Goal: Task Accomplishment & Management: Manage account settings

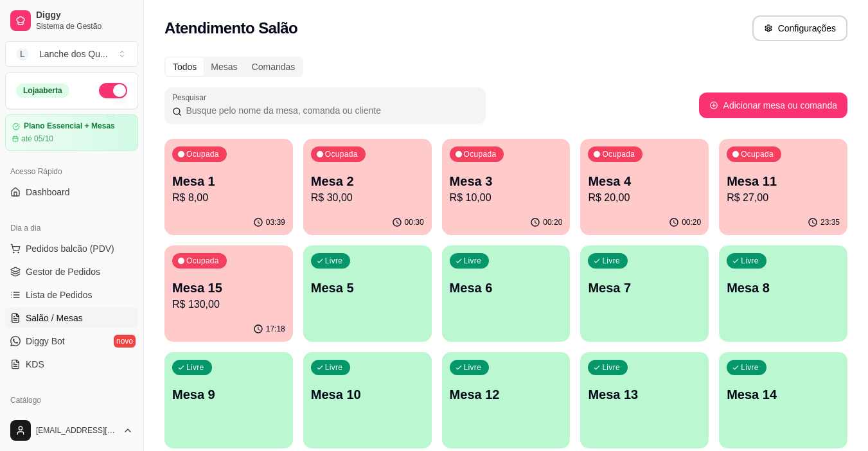
click at [532, 188] on p "Mesa 3" at bounding box center [506, 181] width 113 height 18
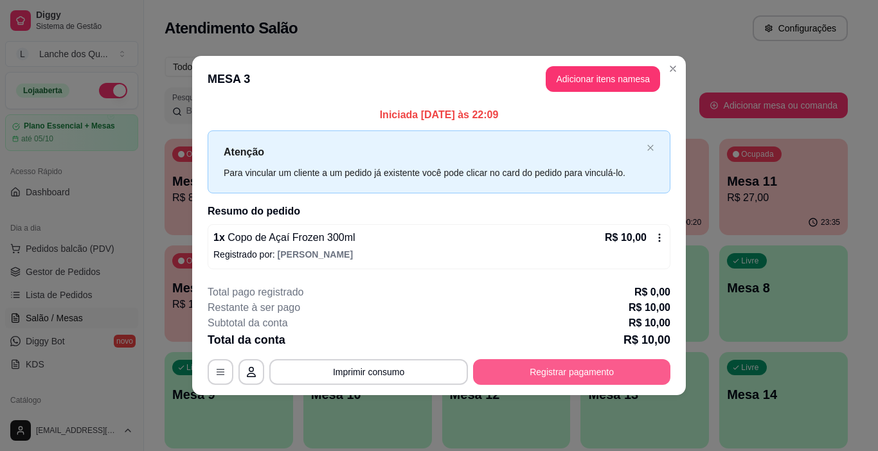
click at [552, 368] on button "Registrar pagamento" at bounding box center [571, 372] width 197 height 26
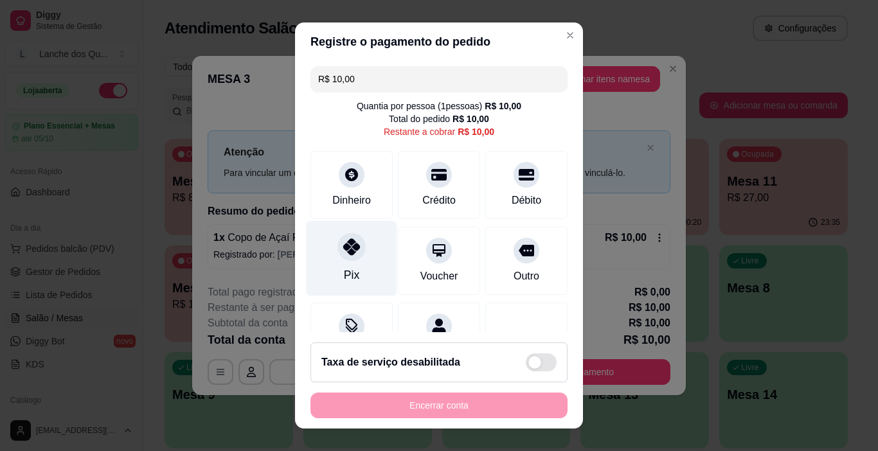
click at [332, 256] on div "Pix" at bounding box center [352, 258] width 91 height 75
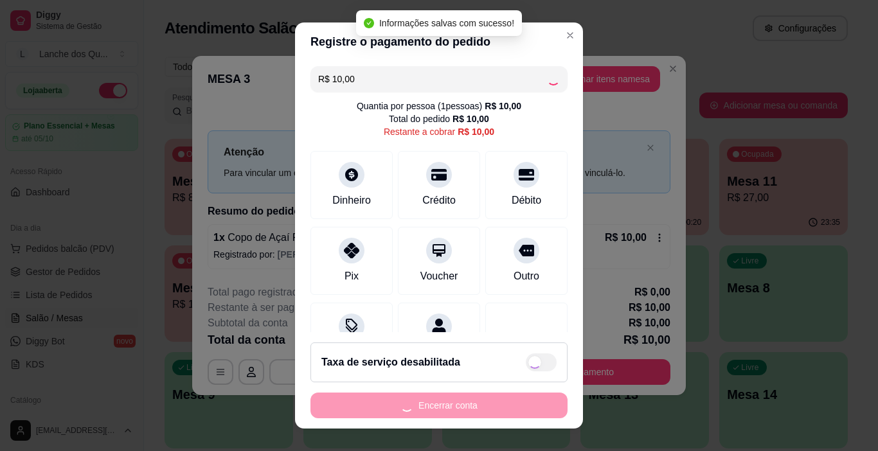
type input "R$ 0,00"
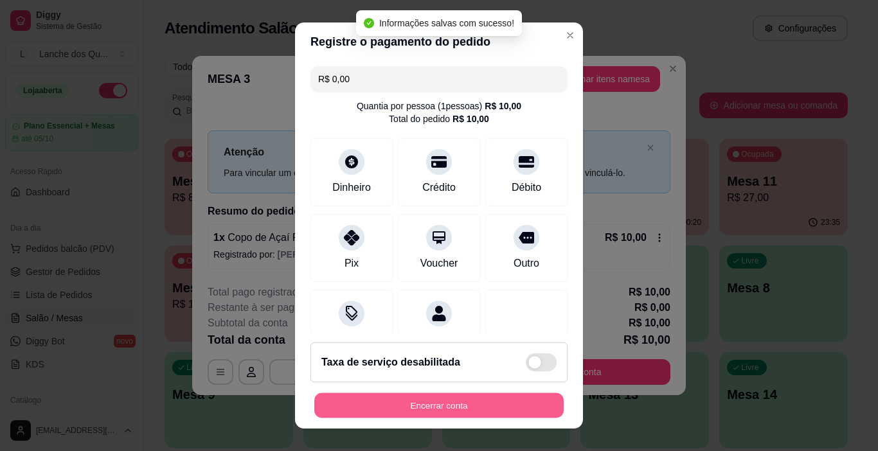
click at [448, 409] on button "Encerrar conta" at bounding box center [438, 405] width 249 height 25
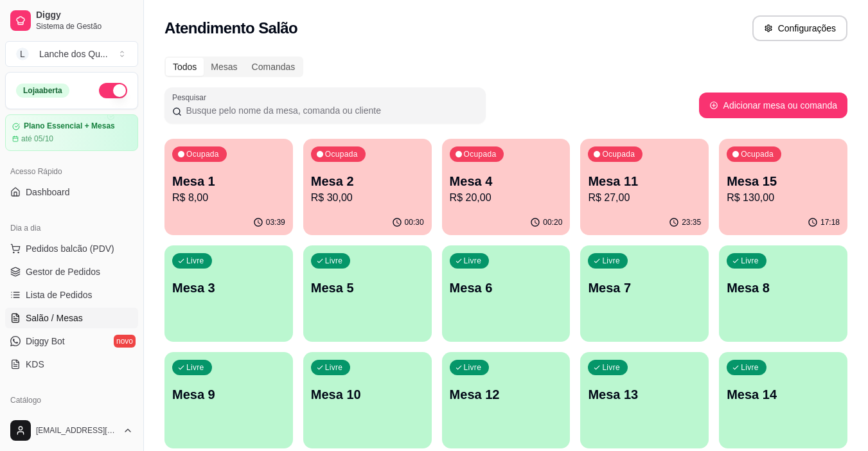
click at [505, 193] on p "R$ 20,00" at bounding box center [506, 197] width 113 height 15
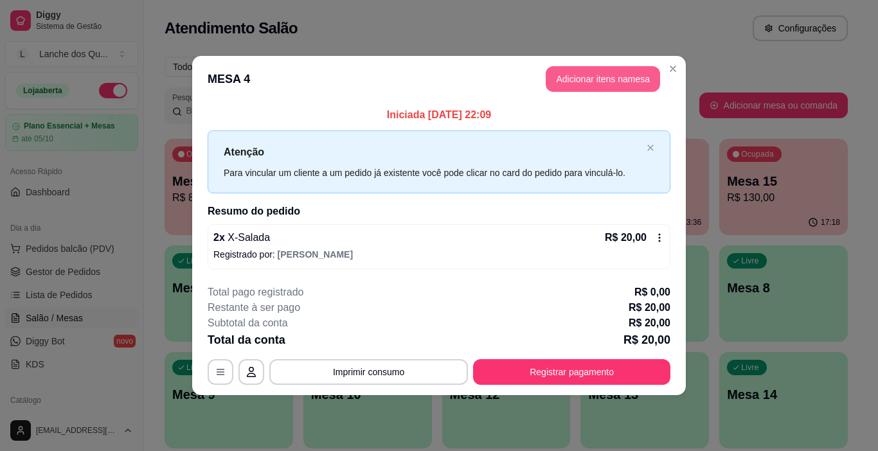
click at [622, 76] on button "Adicionar itens na mesa" at bounding box center [603, 79] width 114 height 26
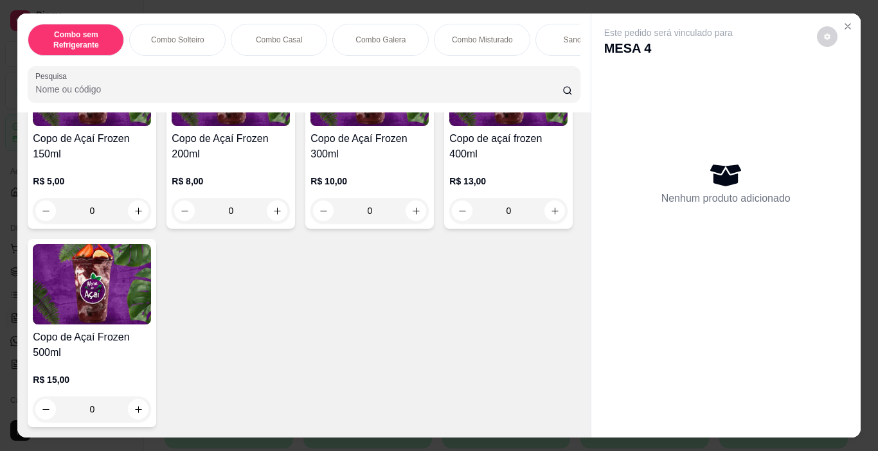
scroll to position [3986, 0]
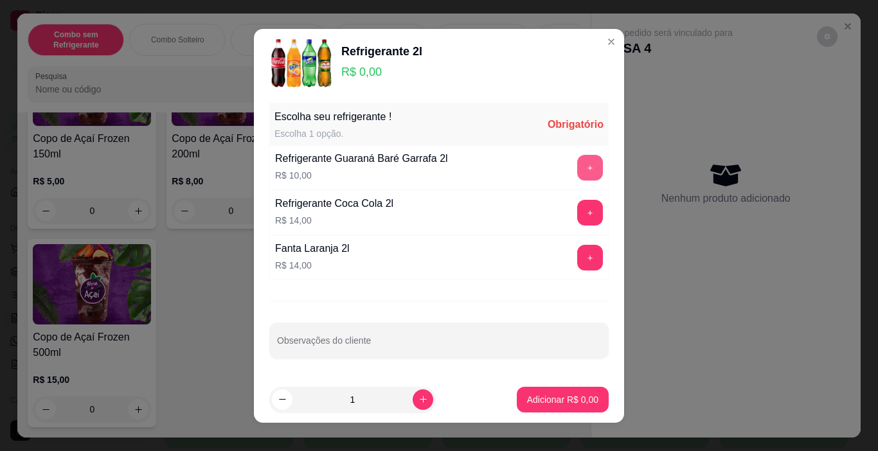
click at [580, 173] on button "+" at bounding box center [590, 168] width 26 height 26
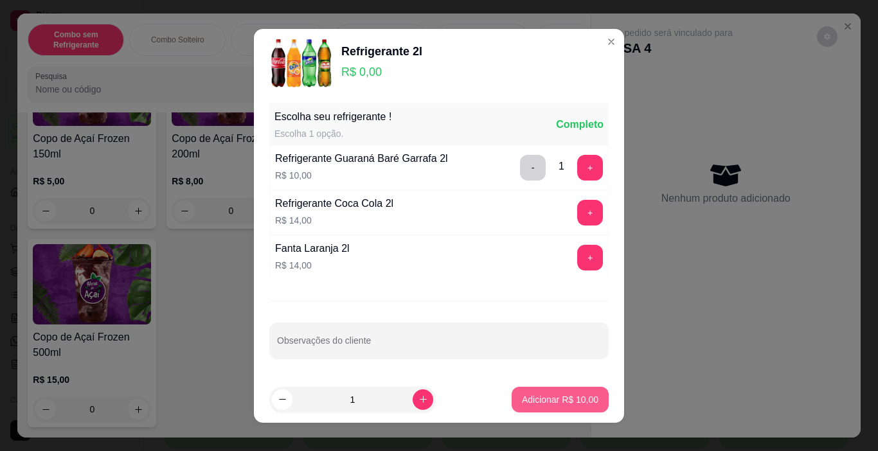
click at [544, 401] on p "Adicionar R$ 10,00" at bounding box center [560, 399] width 76 height 13
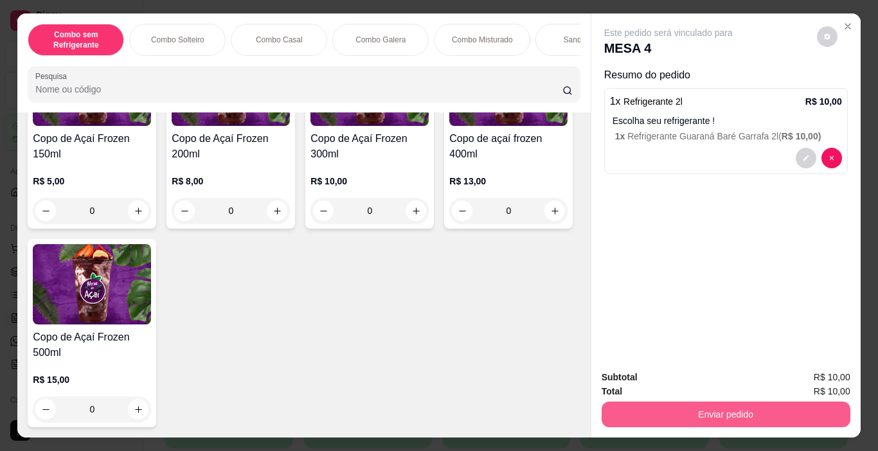
click at [658, 402] on button "Enviar pedido" at bounding box center [726, 415] width 249 height 26
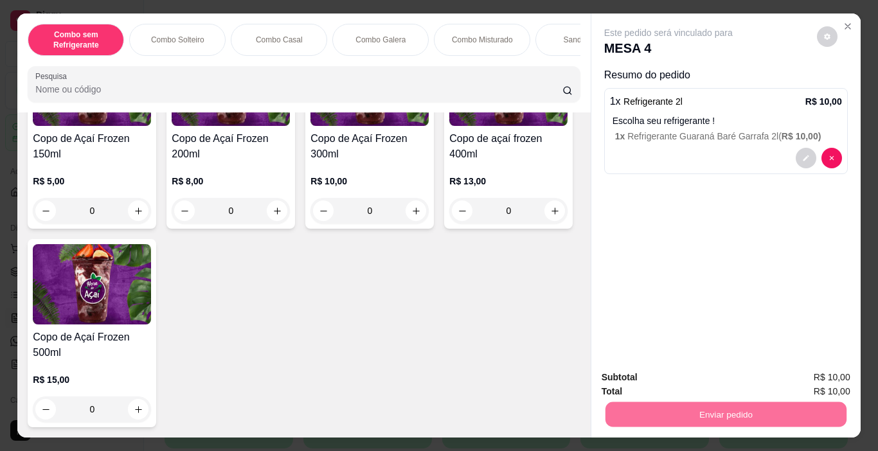
click at [695, 378] on button "Não registrar e enviar pedido" at bounding box center [683, 378] width 134 height 24
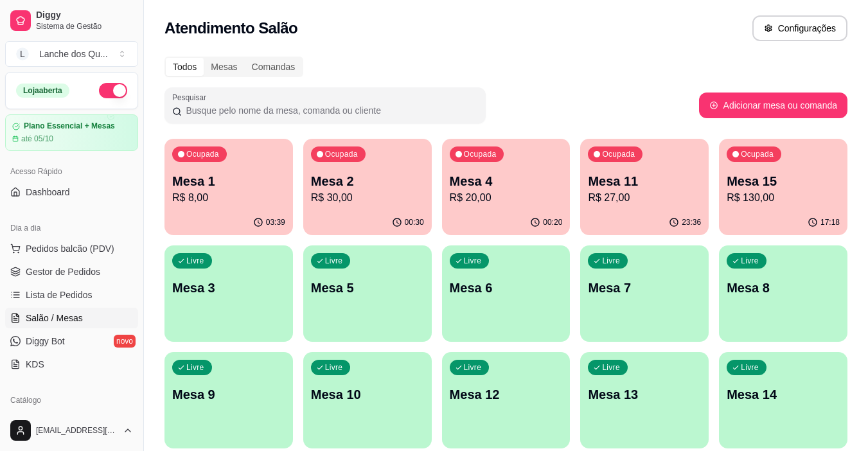
click at [195, 282] on p "Mesa 3" at bounding box center [228, 288] width 113 height 18
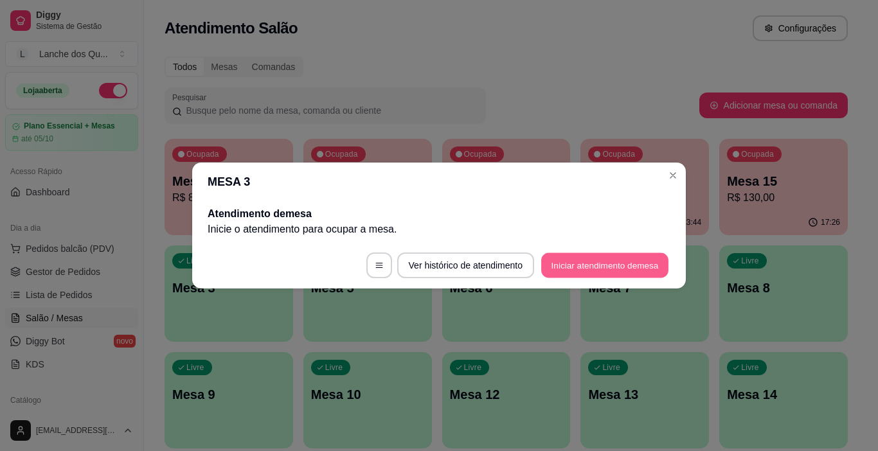
click at [577, 263] on button "Iniciar atendimento de mesa" at bounding box center [604, 265] width 127 height 25
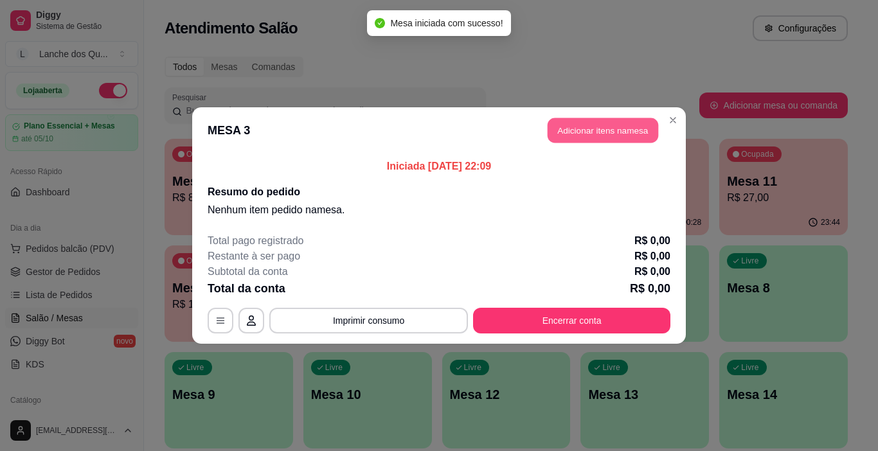
click at [611, 119] on button "Adicionar itens na mesa" at bounding box center [603, 130] width 111 height 25
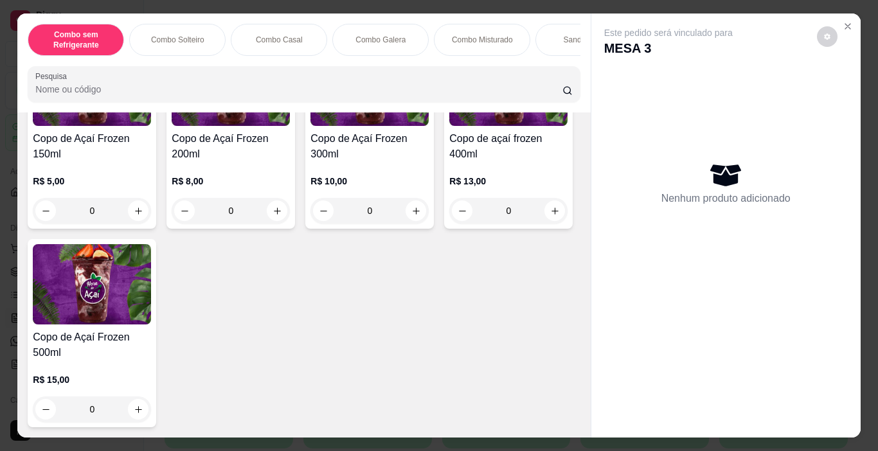
scroll to position [4307, 0]
click at [334, 126] on img at bounding box center [369, 86] width 118 height 80
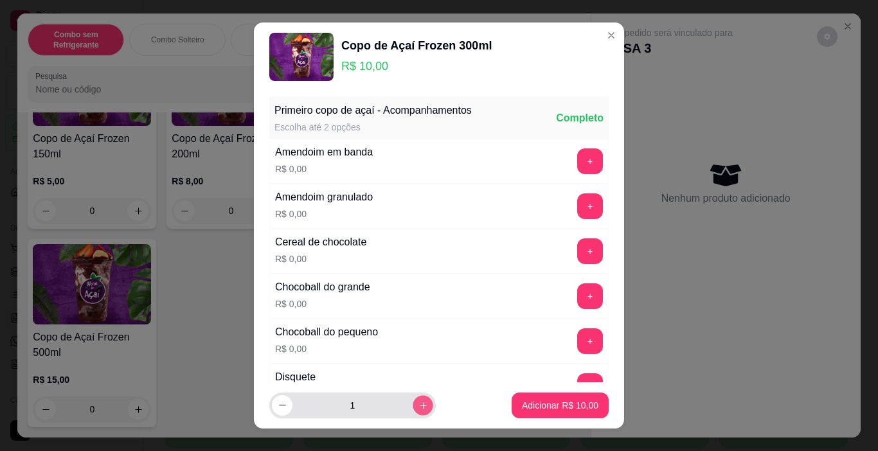
click at [413, 404] on button "increase-product-quantity" at bounding box center [423, 405] width 20 height 20
type input "2"
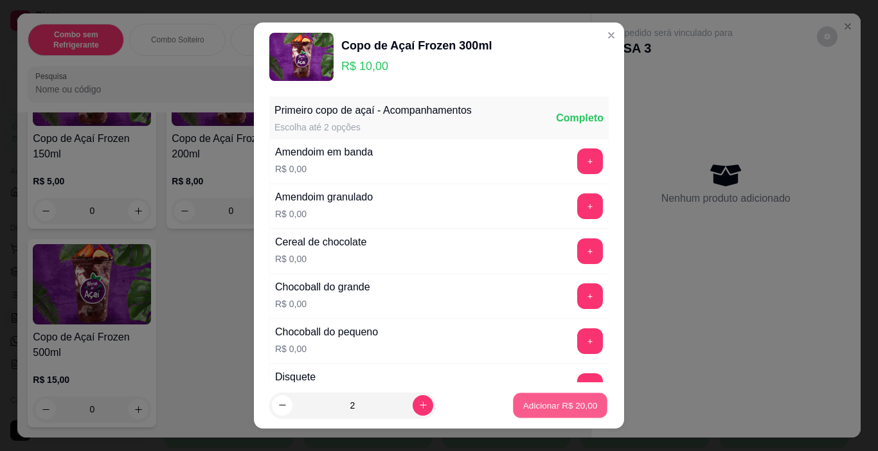
click at [532, 405] on p "Adicionar R$ 20,00" at bounding box center [560, 405] width 75 height 12
type input "2"
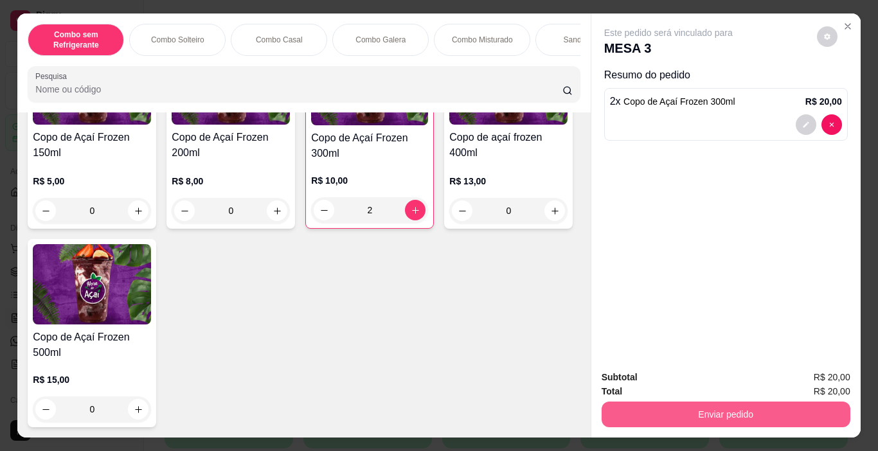
click at [637, 402] on button "Enviar pedido" at bounding box center [726, 415] width 249 height 26
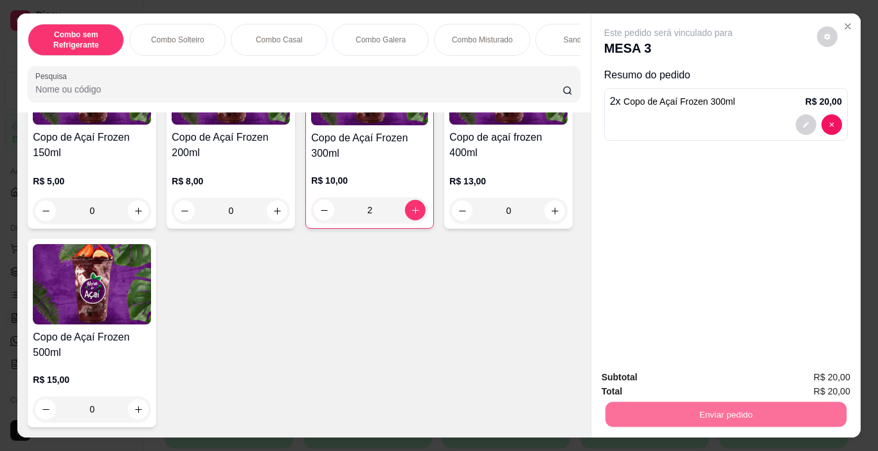
click at [681, 373] on button "Não registrar e enviar pedido" at bounding box center [683, 378] width 134 height 24
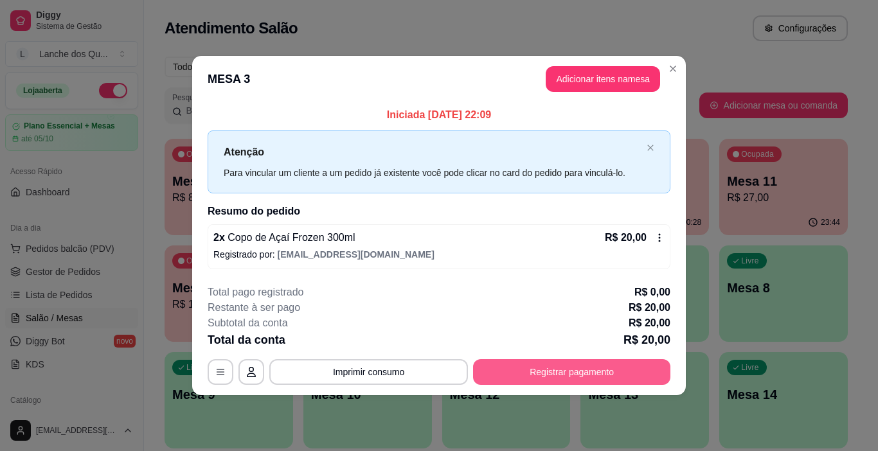
click at [553, 372] on button "Registrar pagamento" at bounding box center [571, 372] width 197 height 26
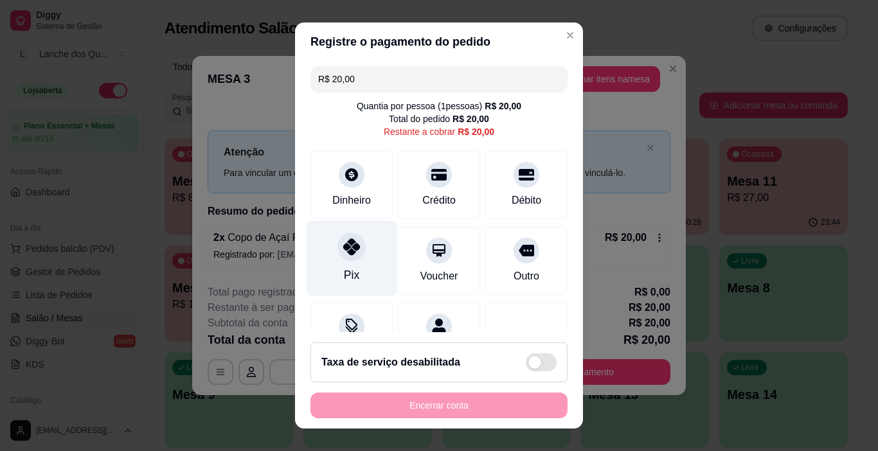
click at [345, 258] on div at bounding box center [351, 247] width 28 height 28
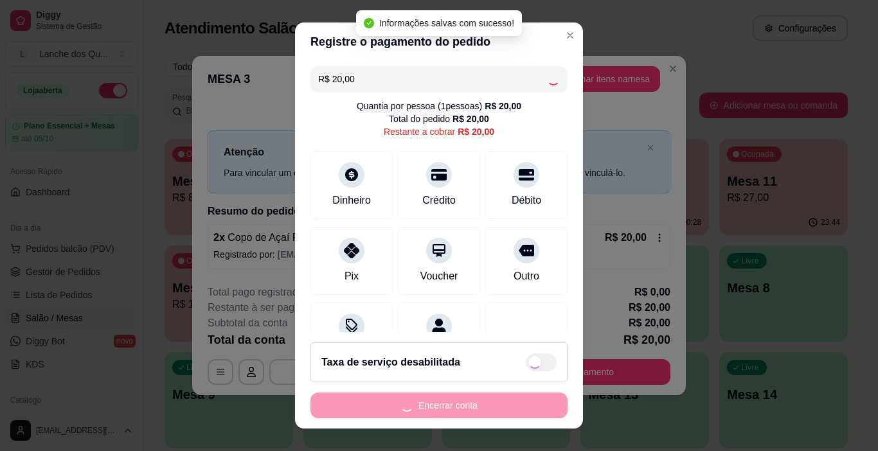
type input "R$ 0,00"
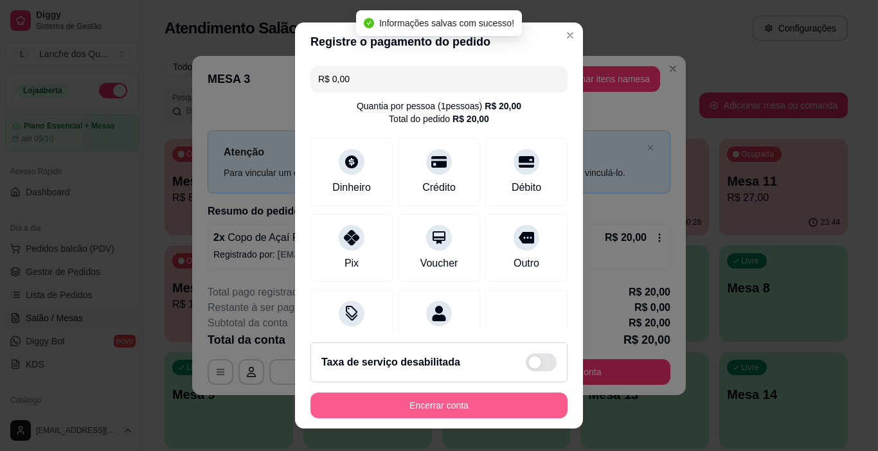
click at [436, 406] on button "Encerrar conta" at bounding box center [438, 406] width 257 height 26
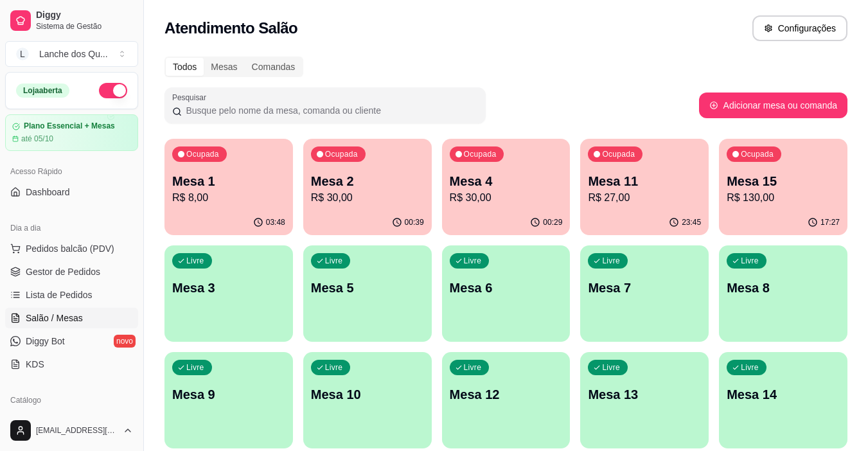
click at [316, 198] on p "R$ 30,00" at bounding box center [367, 197] width 113 height 15
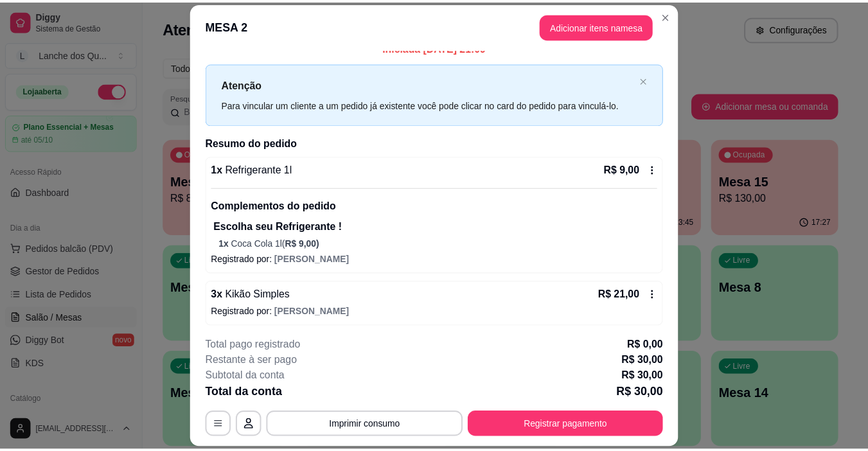
scroll to position [17, 0]
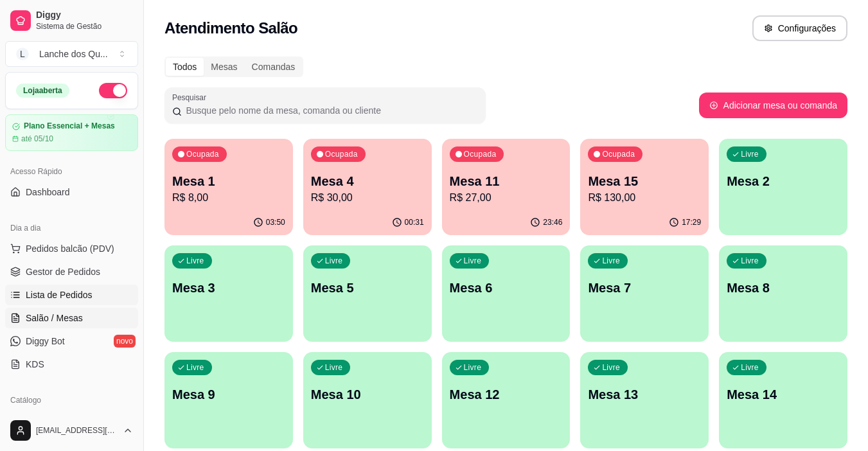
click at [73, 300] on span "Lista de Pedidos" at bounding box center [59, 295] width 67 height 13
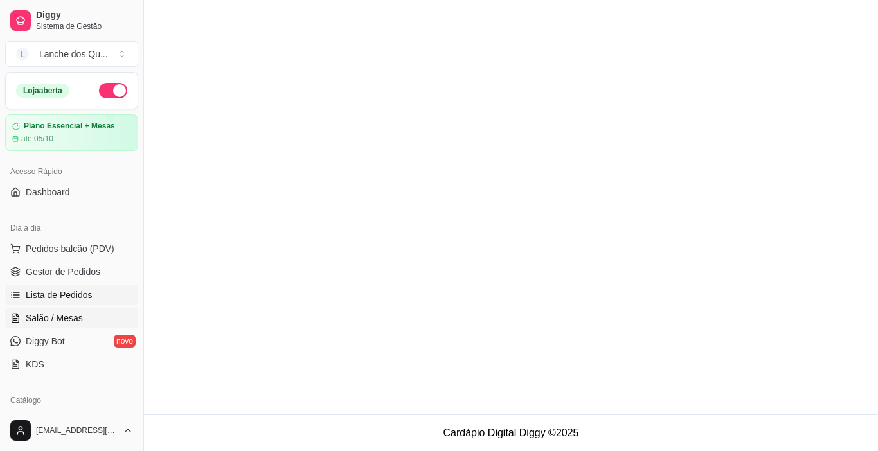
click at [69, 316] on span "Salão / Mesas" at bounding box center [54, 318] width 57 height 13
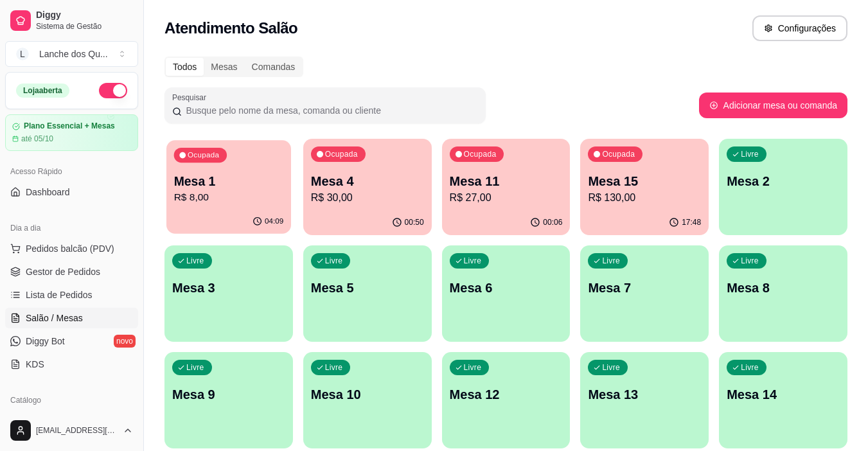
click at [275, 207] on div "Ocupada Mesa 1 R$ 8,00" at bounding box center [228, 174] width 125 height 69
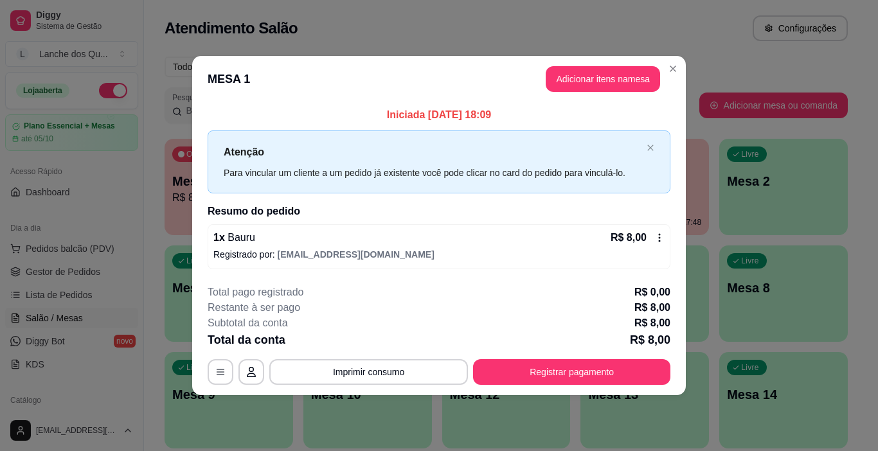
click at [655, 237] on icon at bounding box center [659, 238] width 10 height 10
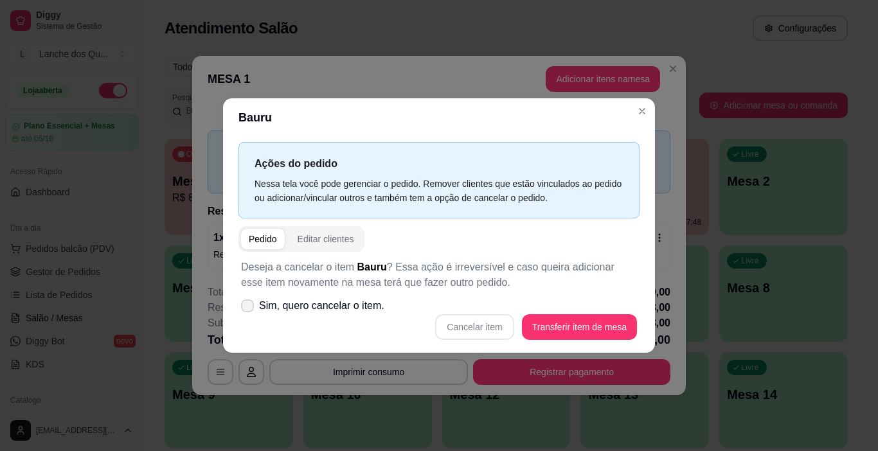
click at [316, 310] on span "Sim, quero cancelar o item." at bounding box center [321, 305] width 125 height 15
click at [249, 310] on input "Sim, quero cancelar o item." at bounding box center [244, 313] width 8 height 8
checkbox input "true"
click at [472, 330] on button "Cancelar item" at bounding box center [474, 327] width 78 height 26
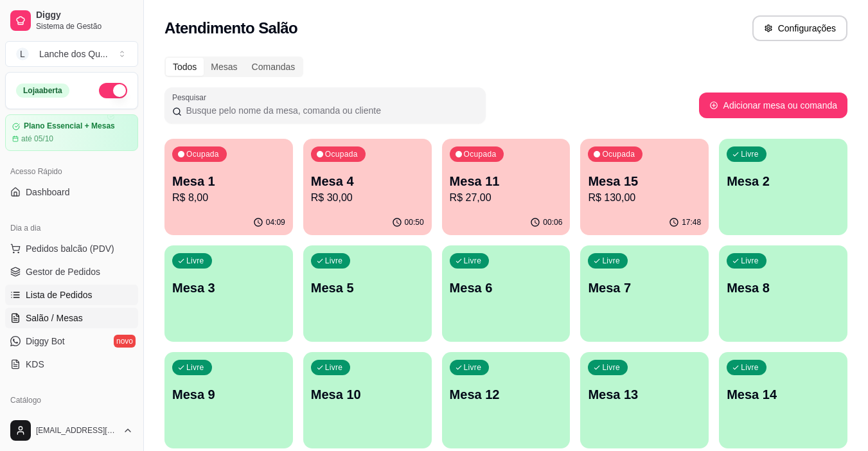
click at [64, 288] on link "Lista de Pedidos" at bounding box center [71, 295] width 133 height 21
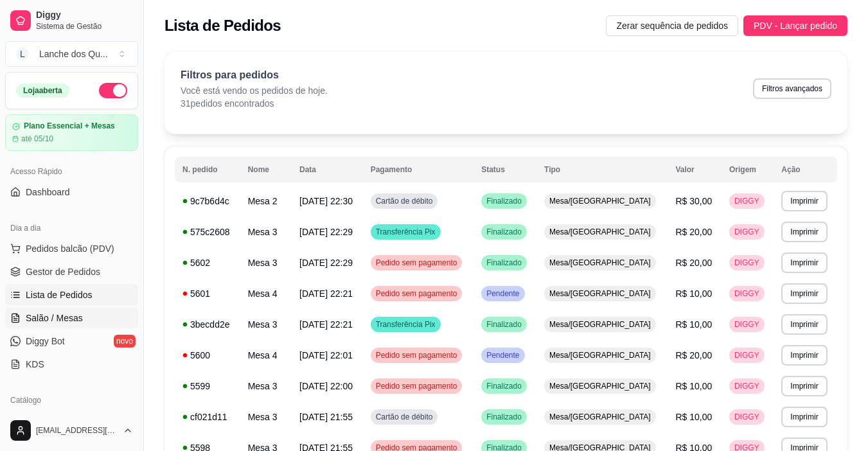
click at [54, 319] on span "Salão / Mesas" at bounding box center [54, 318] width 57 height 13
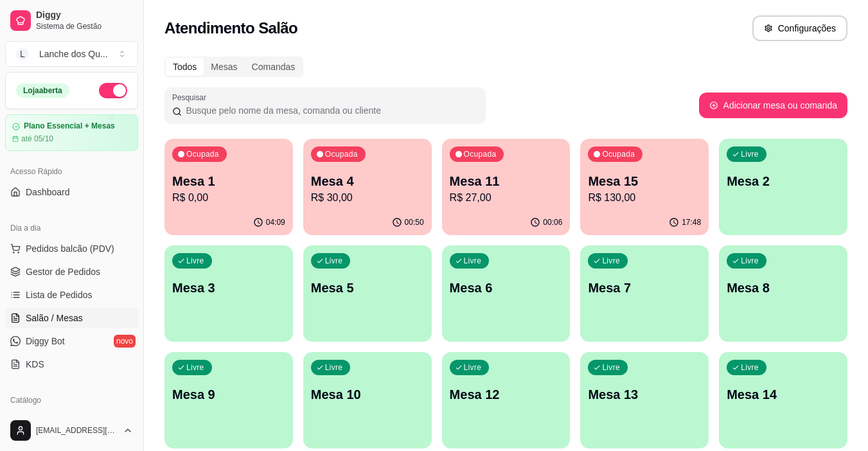
click at [261, 170] on div "Ocupada Mesa 1 R$ 0,00" at bounding box center [229, 174] width 129 height 71
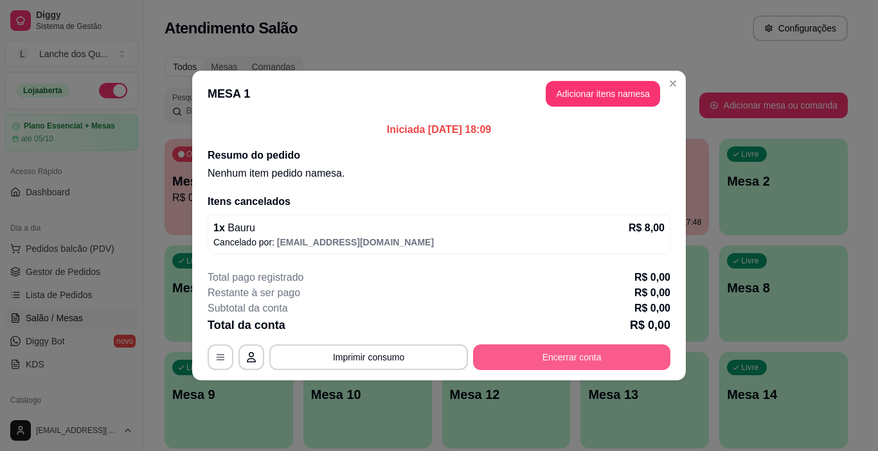
click at [600, 361] on button "Encerrar conta" at bounding box center [571, 358] width 197 height 26
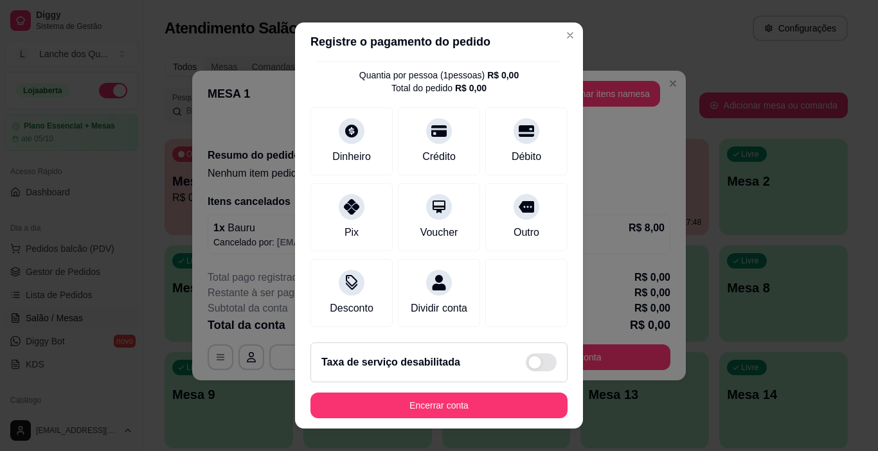
scroll to position [46, 0]
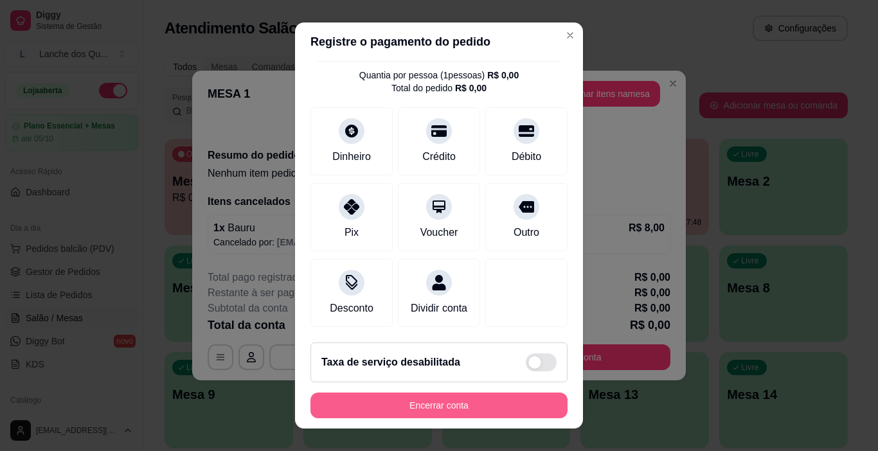
click at [476, 406] on button "Encerrar conta" at bounding box center [438, 406] width 257 height 26
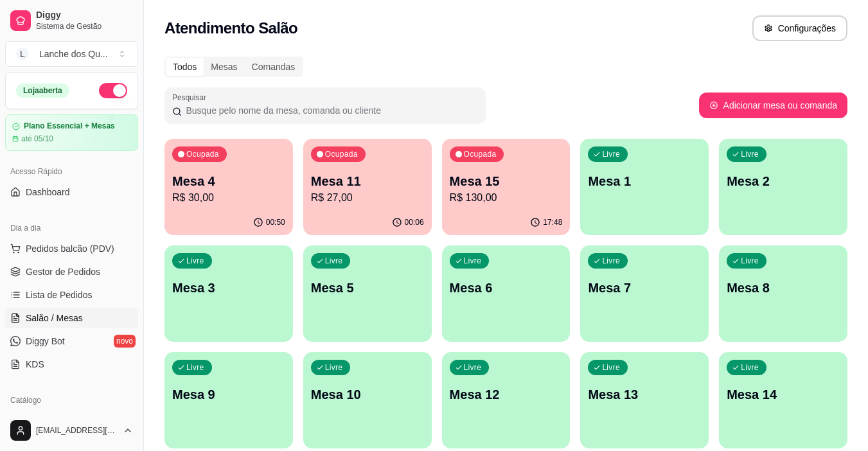
click at [215, 195] on p "R$ 30,00" at bounding box center [228, 197] width 113 height 15
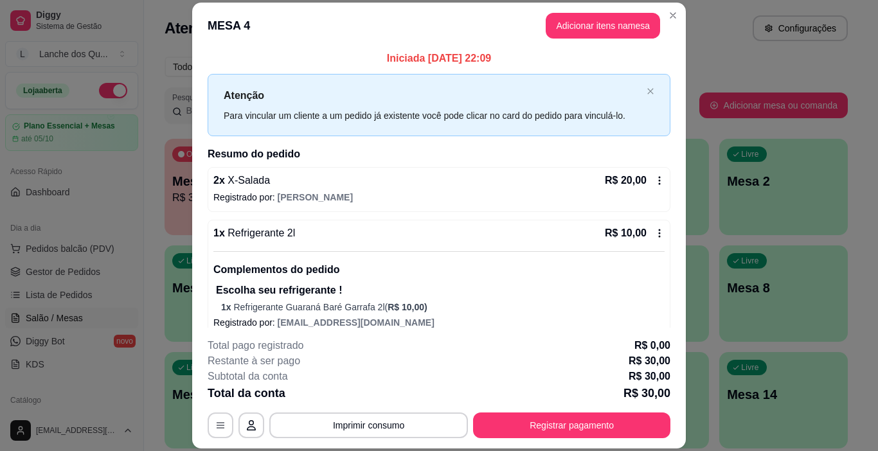
scroll to position [0, 0]
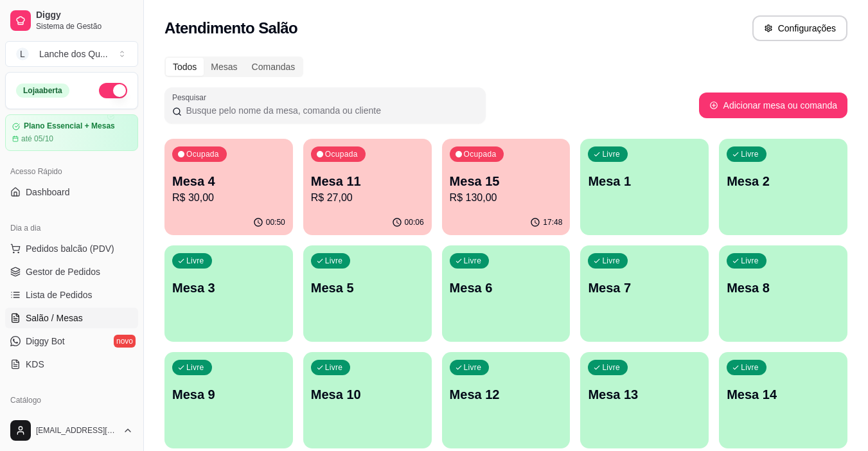
click at [377, 187] on p "Mesa 11" at bounding box center [367, 181] width 113 height 18
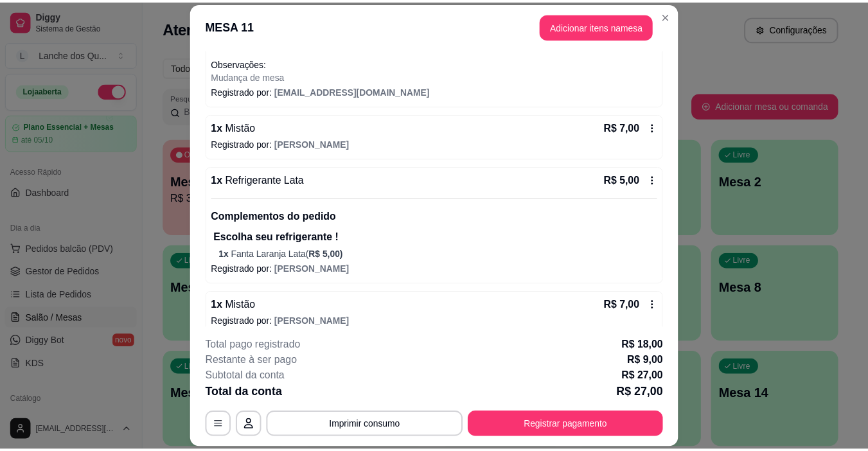
scroll to position [206, 0]
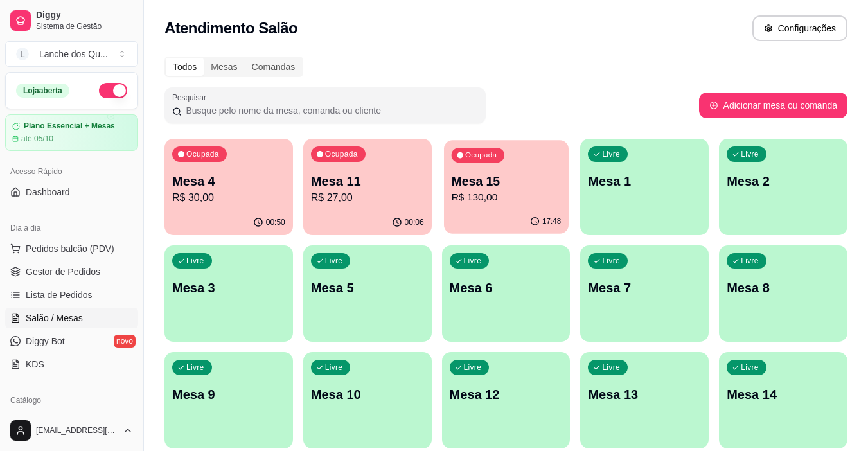
click at [511, 175] on p "Mesa 15" at bounding box center [506, 181] width 110 height 17
click at [177, 206] on div "Ocupada Mesa 4 R$ 30,00" at bounding box center [229, 174] width 129 height 71
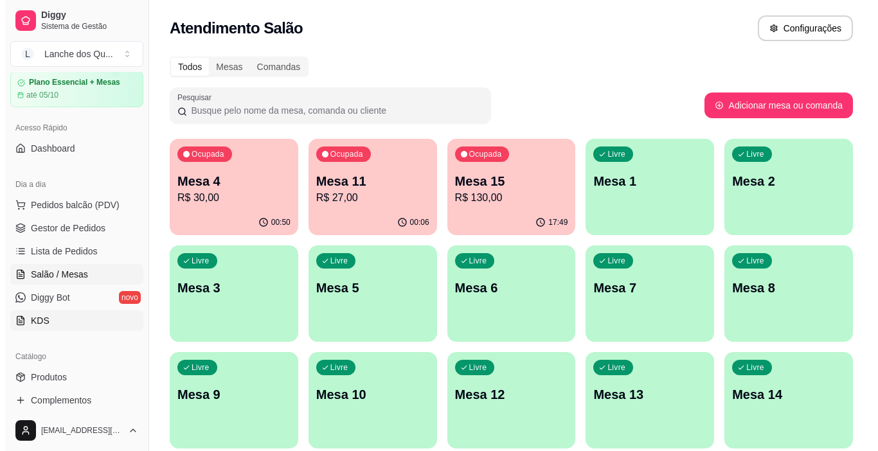
scroll to position [129, 0]
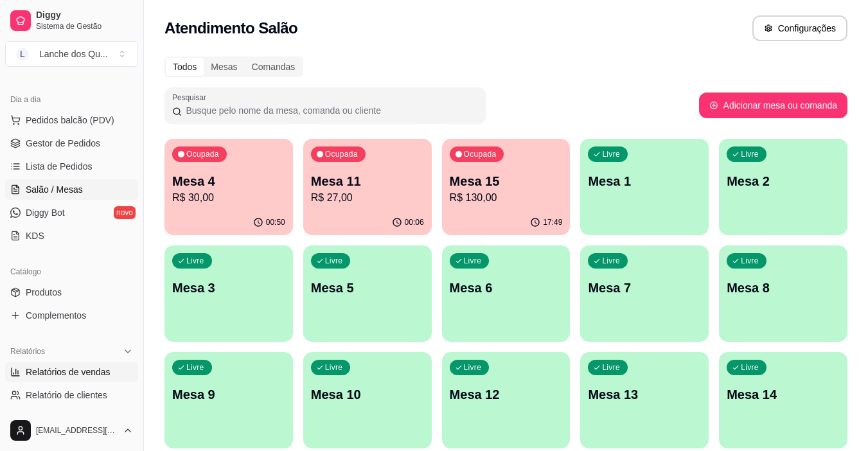
click at [71, 370] on span "Relatórios de vendas" at bounding box center [68, 372] width 85 height 13
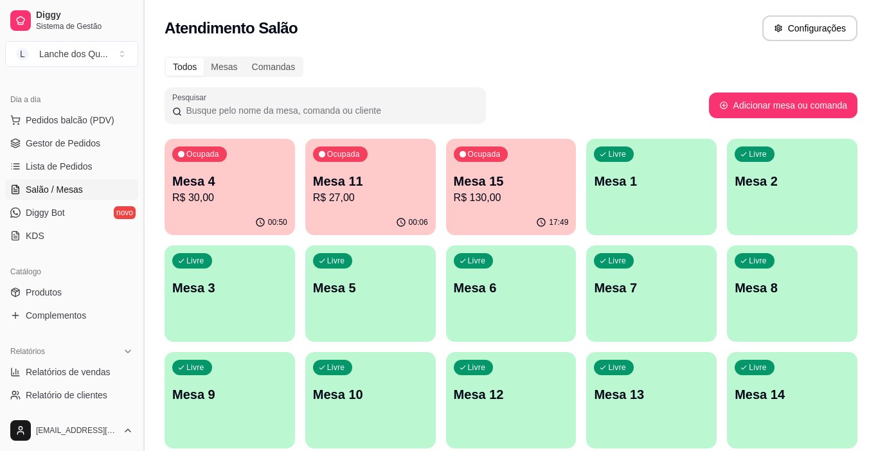
select select "ALL"
select select "0"
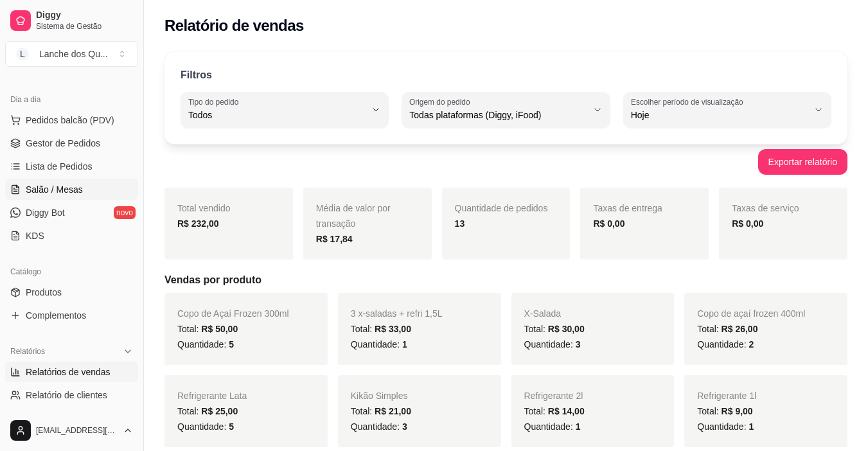
click at [57, 196] on link "Salão / Mesas" at bounding box center [71, 189] width 133 height 21
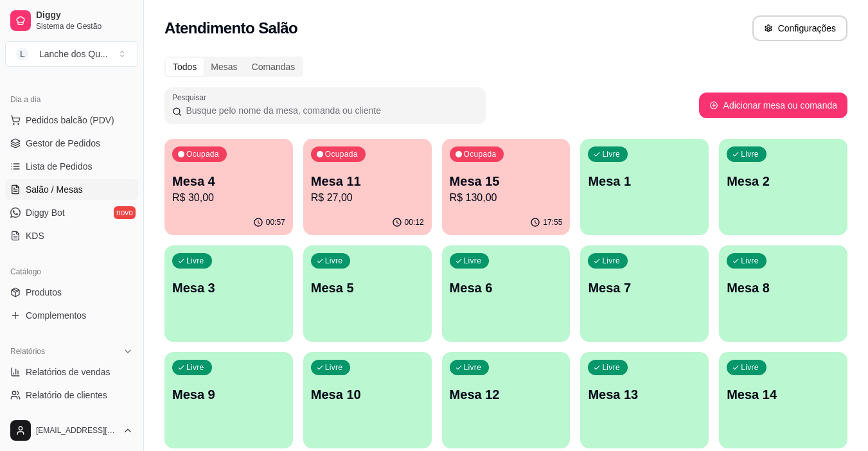
click at [624, 178] on p "Mesa 1" at bounding box center [644, 181] width 113 height 18
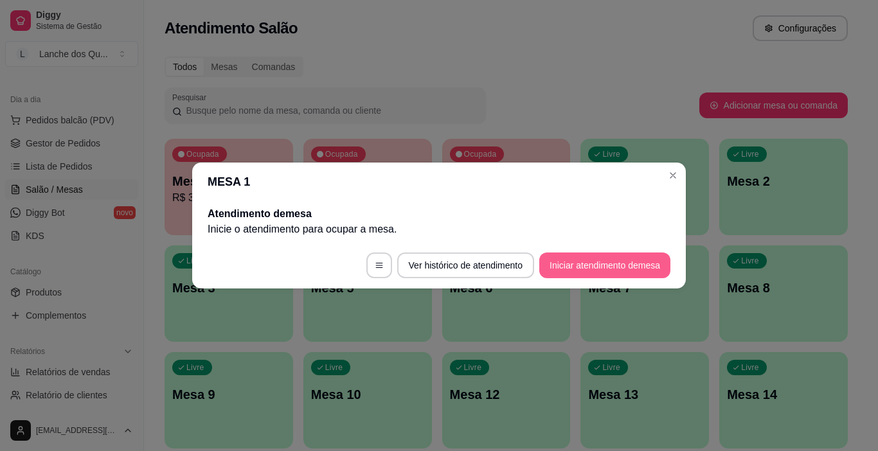
click at [616, 262] on button "Iniciar atendimento de mesa" at bounding box center [604, 266] width 131 height 26
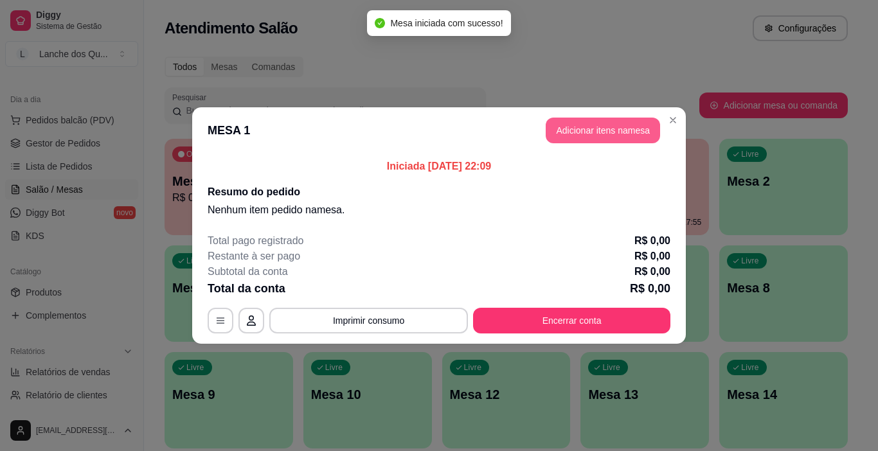
click at [625, 122] on button "Adicionar itens na mesa" at bounding box center [603, 131] width 114 height 26
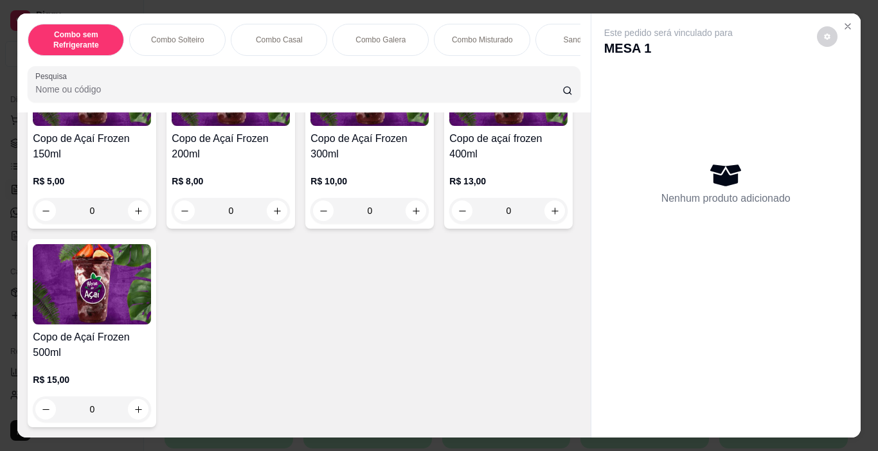
scroll to position [4307, 0]
click at [417, 224] on div "0" at bounding box center [369, 211] width 118 height 26
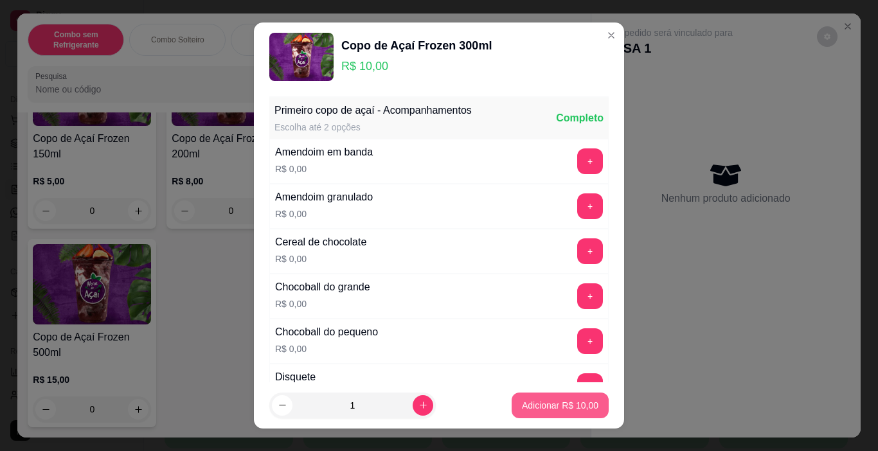
click at [583, 402] on p "Adicionar R$ 10,00" at bounding box center [560, 405] width 76 height 13
type input "1"
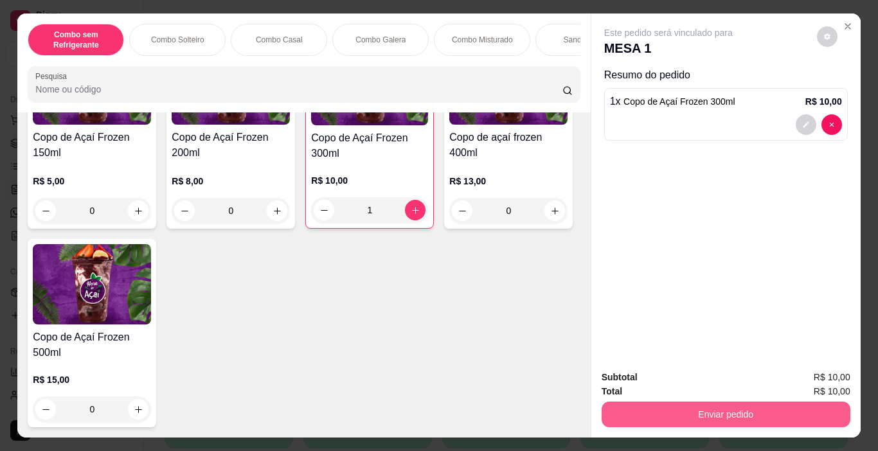
click at [678, 406] on button "Enviar pedido" at bounding box center [726, 415] width 249 height 26
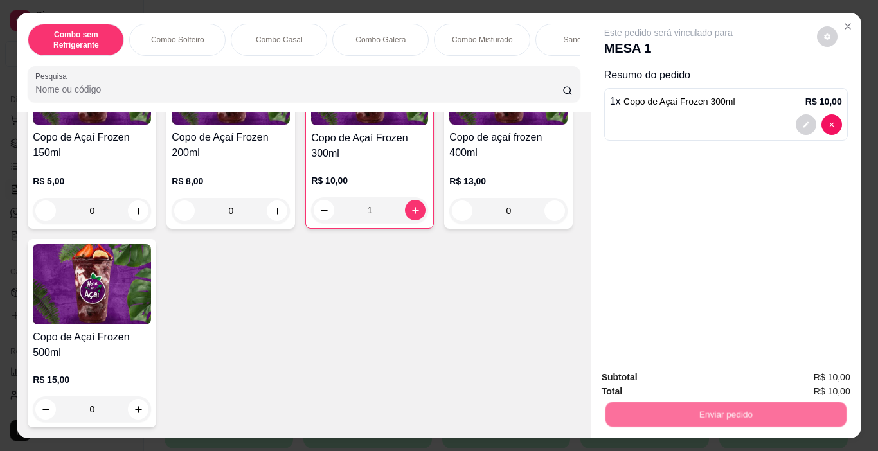
click at [654, 386] on button "Não registrar e enviar pedido" at bounding box center [683, 378] width 130 height 24
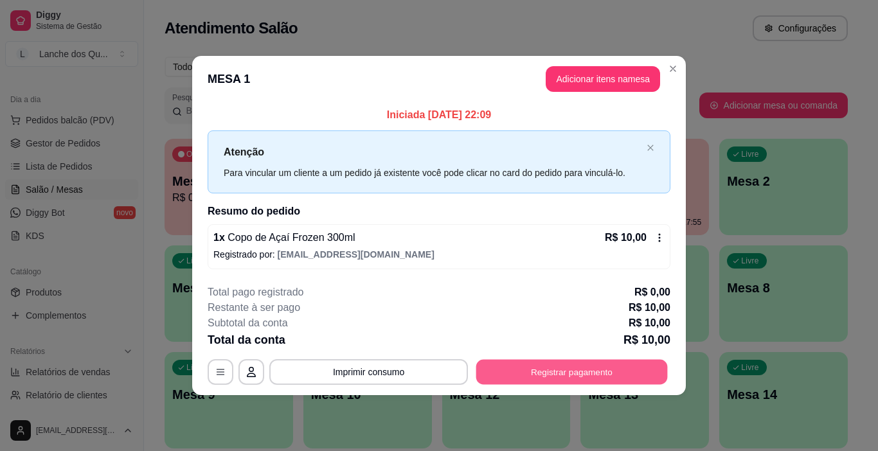
click at [607, 372] on button "Registrar pagamento" at bounding box center [572, 371] width 192 height 25
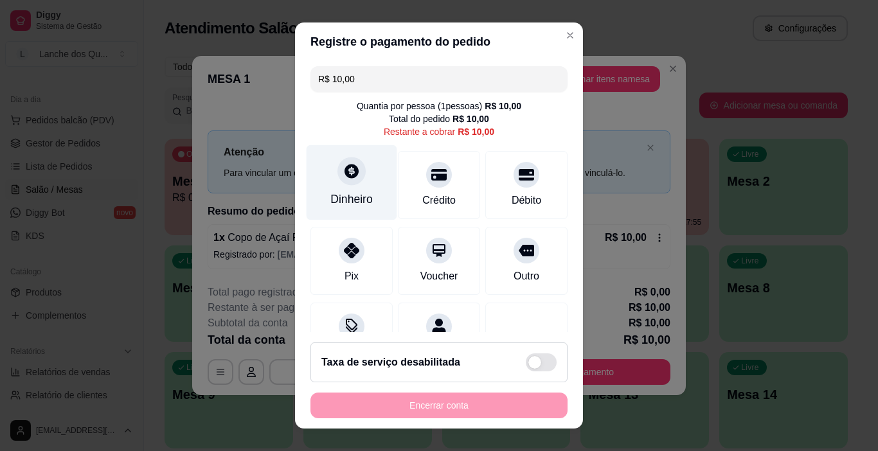
click at [343, 179] on icon at bounding box center [351, 171] width 17 height 17
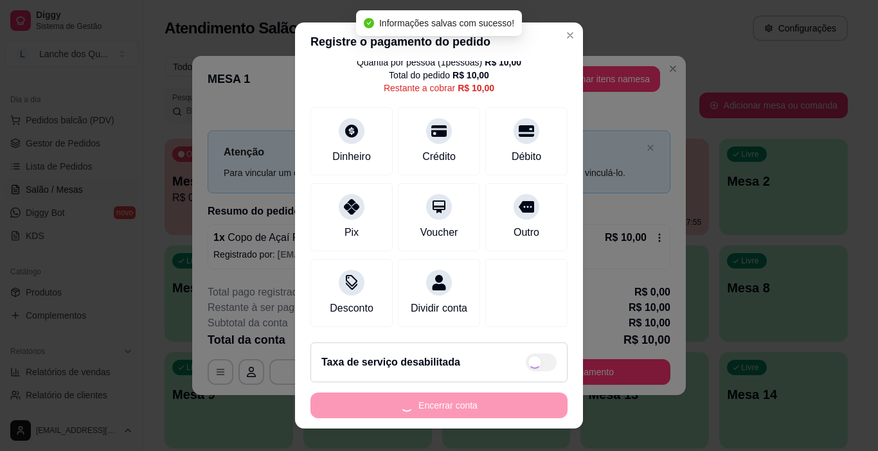
type input "R$ 0,00"
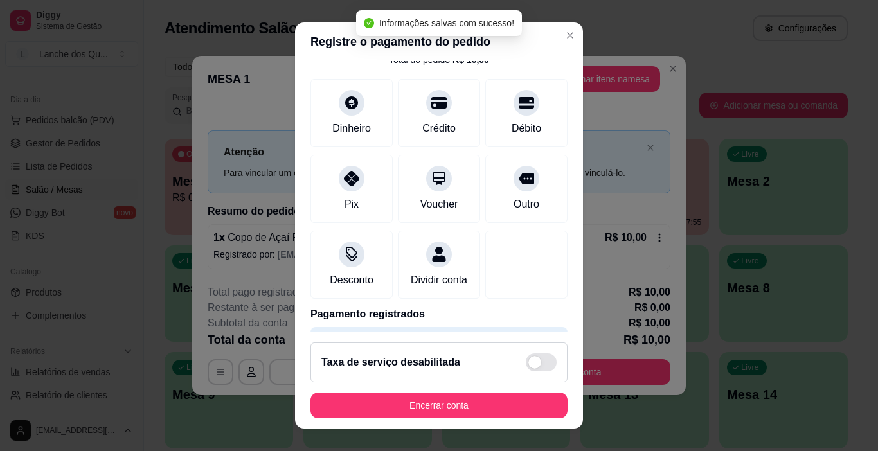
scroll to position [113, 0]
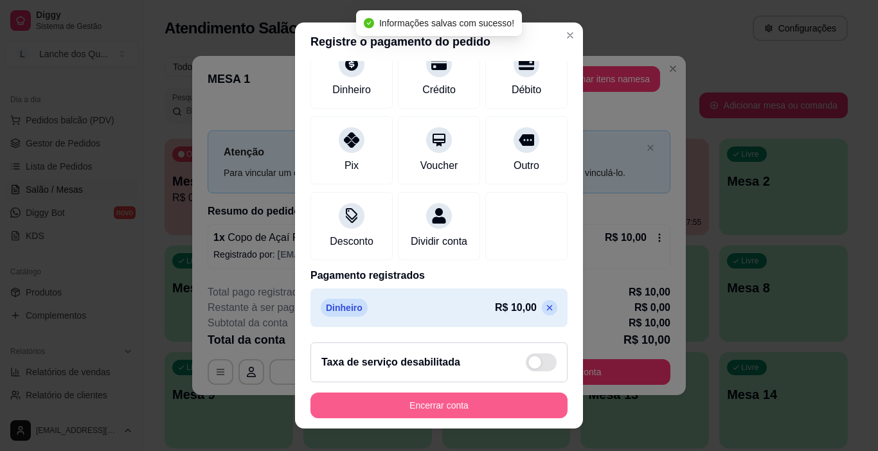
click at [492, 408] on button "Encerrar conta" at bounding box center [438, 406] width 257 height 26
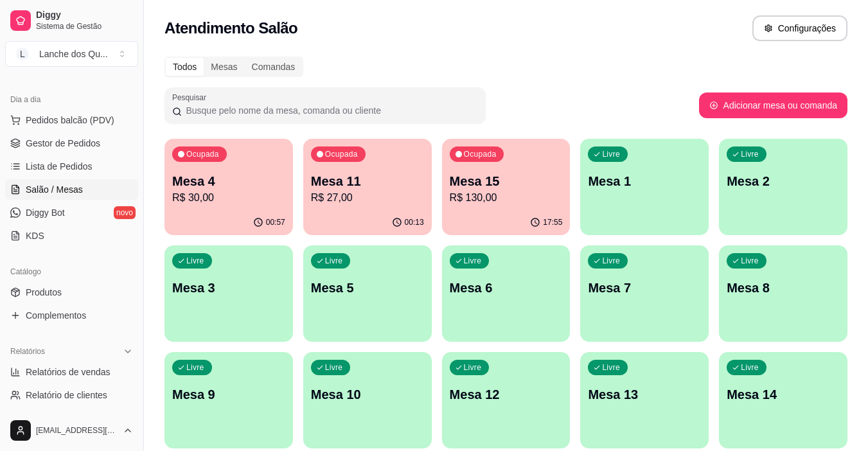
click at [197, 206] on div "Ocupada Mesa 4 R$ 30,00" at bounding box center [229, 174] width 129 height 71
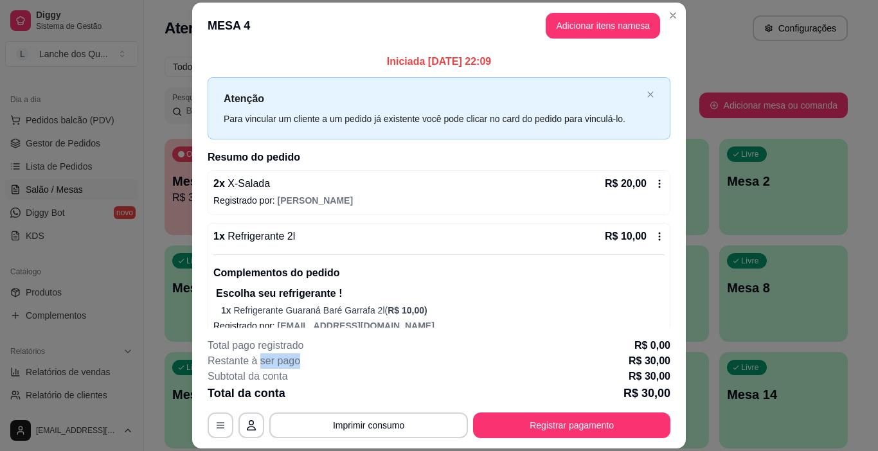
drag, startPoint x: 258, startPoint y: 359, endPoint x: 346, endPoint y: 358, distance: 88.1
click at [346, 358] on div "Restante à ser pago R$ 30,00" at bounding box center [439, 361] width 463 height 15
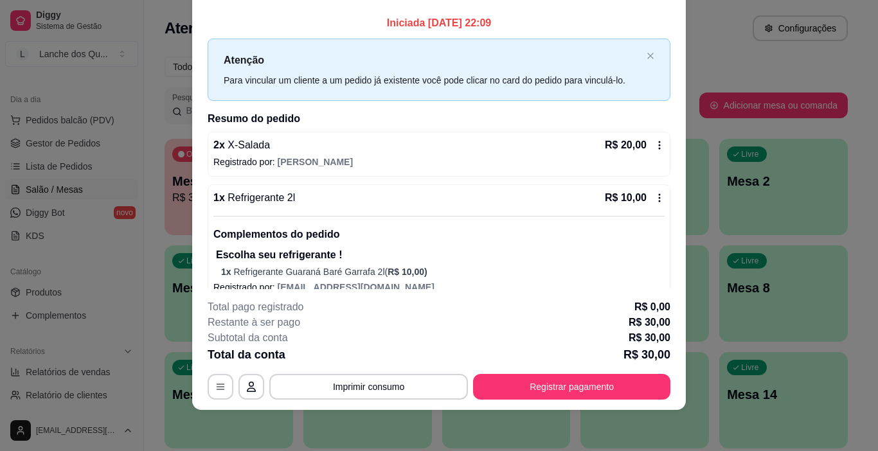
scroll to position [0, 0]
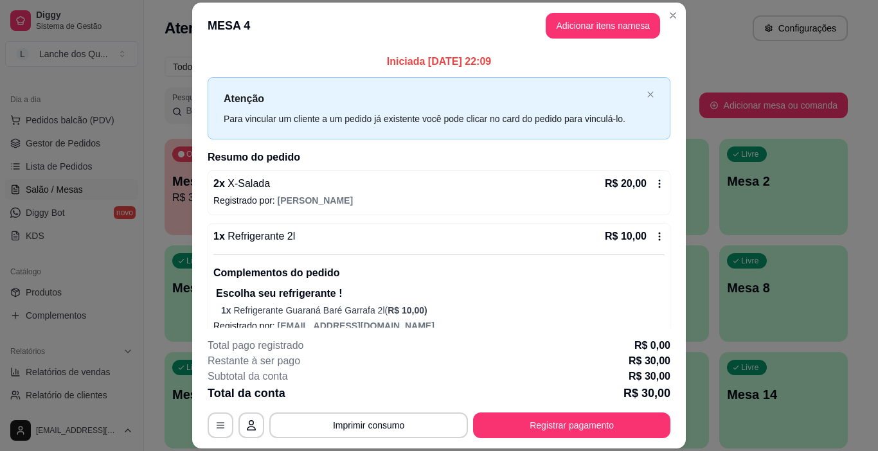
drag, startPoint x: 480, startPoint y: 63, endPoint x: 519, endPoint y: 64, distance: 38.6
click at [518, 64] on p "Iniciada 16/09/2025 às 22:09" at bounding box center [439, 61] width 463 height 15
click at [474, 66] on p "Iniciada 16/09/2025 às 22:09" at bounding box center [439, 61] width 463 height 15
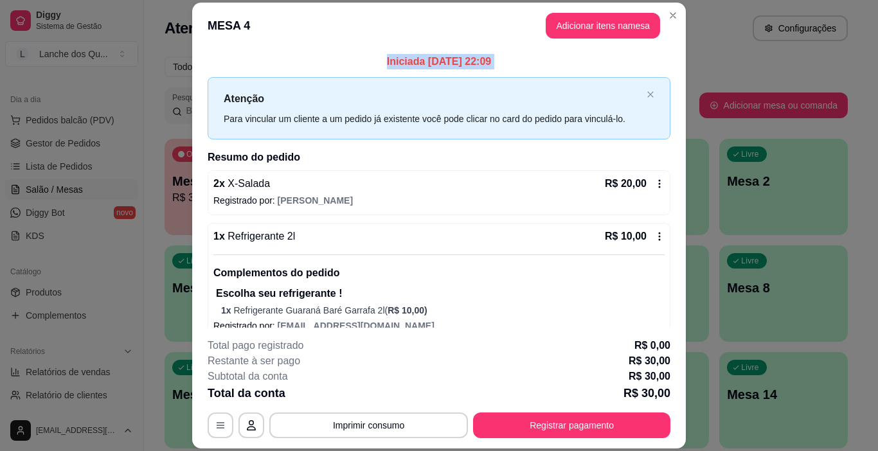
click at [474, 66] on p "Iniciada 16/09/2025 às 22:09" at bounding box center [439, 61] width 463 height 15
click at [486, 64] on p "Iniciada 16/09/2025 às 22:09" at bounding box center [439, 61] width 463 height 15
drag, startPoint x: 495, startPoint y: 64, endPoint x: 483, endPoint y: 64, distance: 12.2
click at [496, 64] on p "Iniciada 16/09/2025 às 22:09" at bounding box center [439, 61] width 463 height 15
click at [469, 64] on p "Iniciada 16/09/2025 às 22:09" at bounding box center [439, 61] width 463 height 15
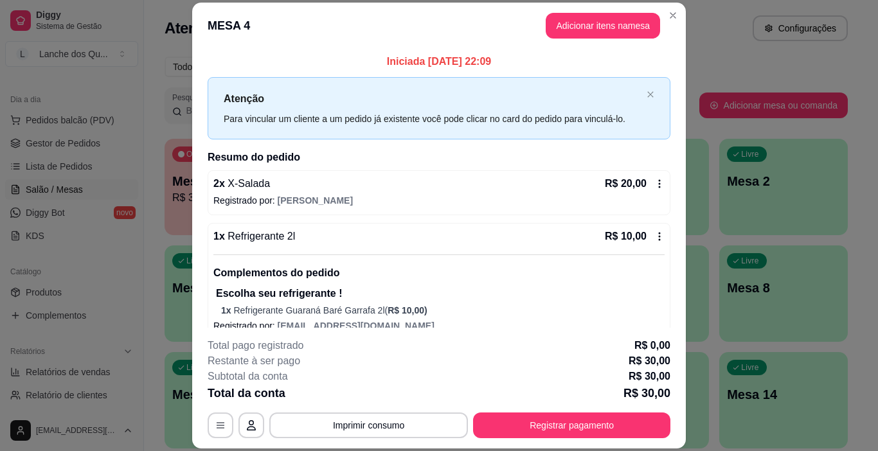
click at [475, 64] on p "Iniciada 16/09/2025 às 22:09" at bounding box center [439, 61] width 463 height 15
click at [509, 67] on p "Iniciada 16/09/2025 às 22:09" at bounding box center [439, 61] width 463 height 15
click at [474, 58] on p "Iniciada 16/09/2025 às 22:09" at bounding box center [439, 61] width 463 height 15
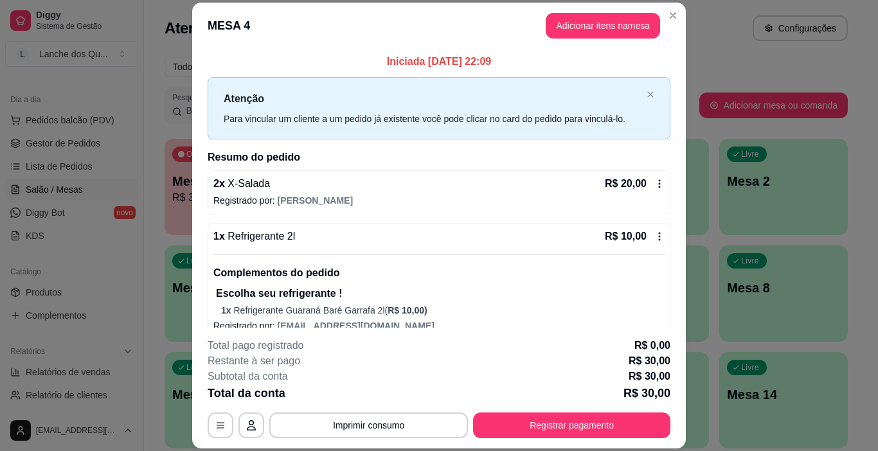
click at [497, 56] on p "Iniciada 16/09/2025 às 22:09" at bounding box center [439, 61] width 463 height 15
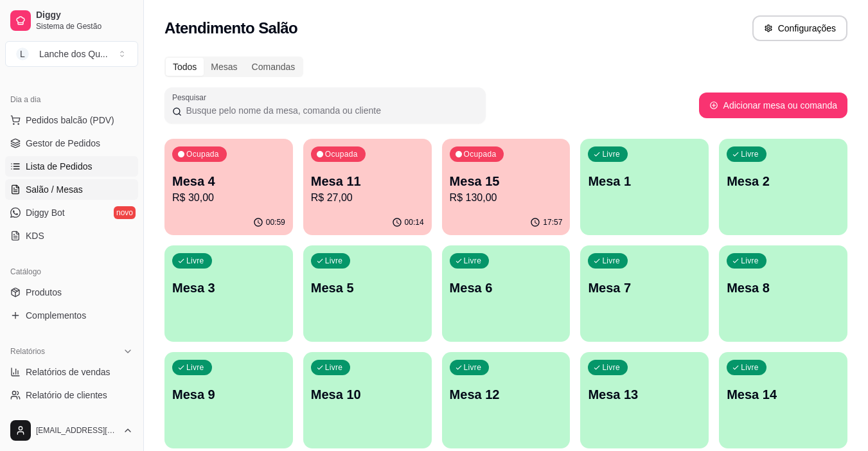
click at [63, 163] on span "Lista de Pedidos" at bounding box center [59, 166] width 67 height 13
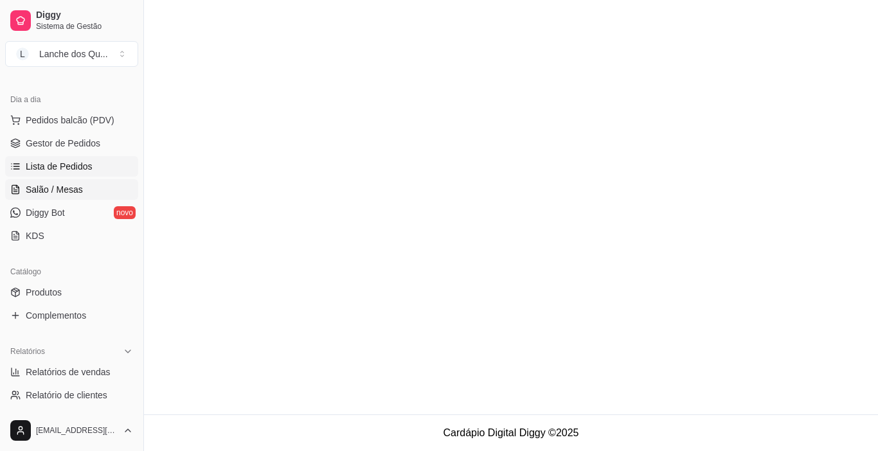
click at [56, 183] on span "Salão / Mesas" at bounding box center [54, 189] width 57 height 13
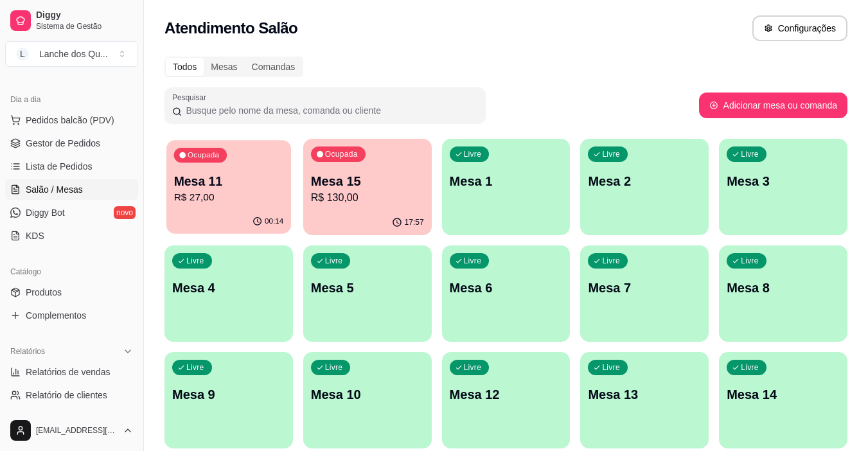
click at [215, 184] on p "Mesa 11" at bounding box center [229, 181] width 110 height 17
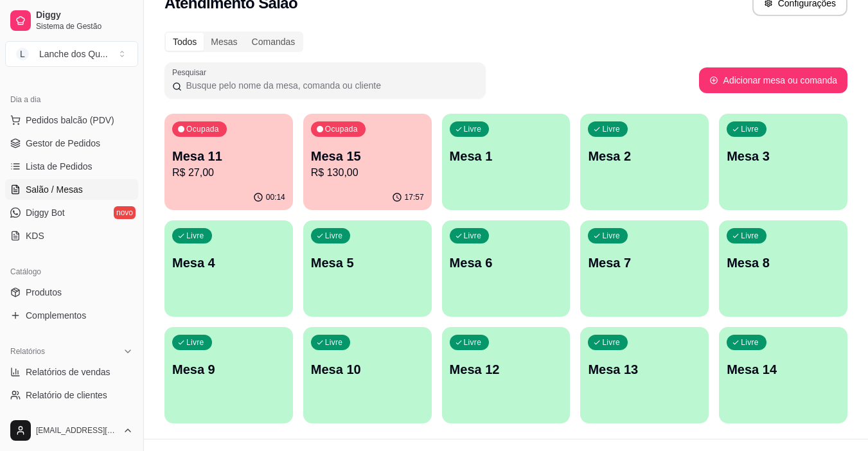
scroll to position [49, 0]
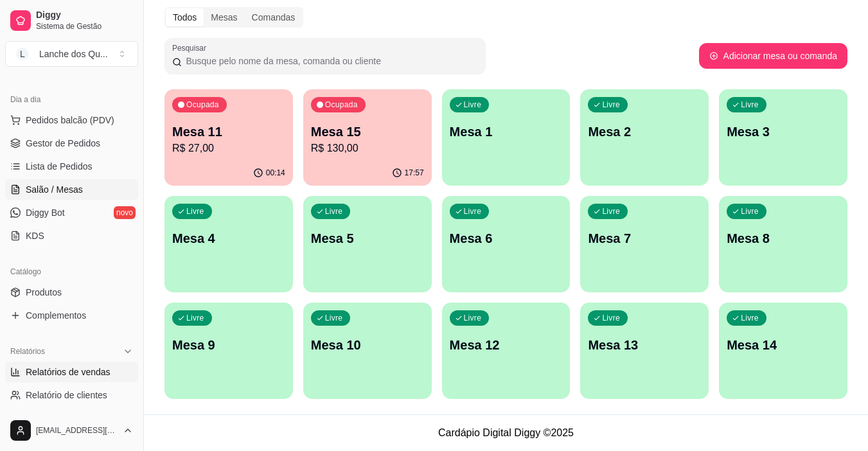
click at [82, 375] on span "Relatórios de vendas" at bounding box center [68, 372] width 85 height 13
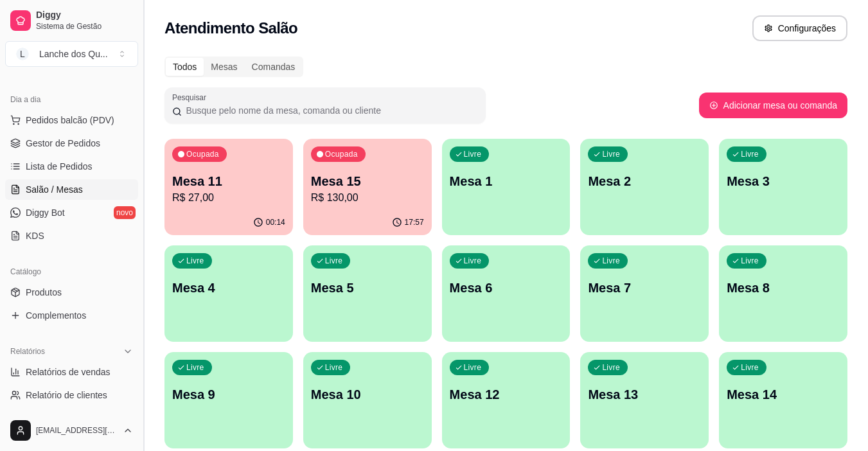
select select "ALL"
select select "0"
